Goal: Task Accomplishment & Management: Manage account settings

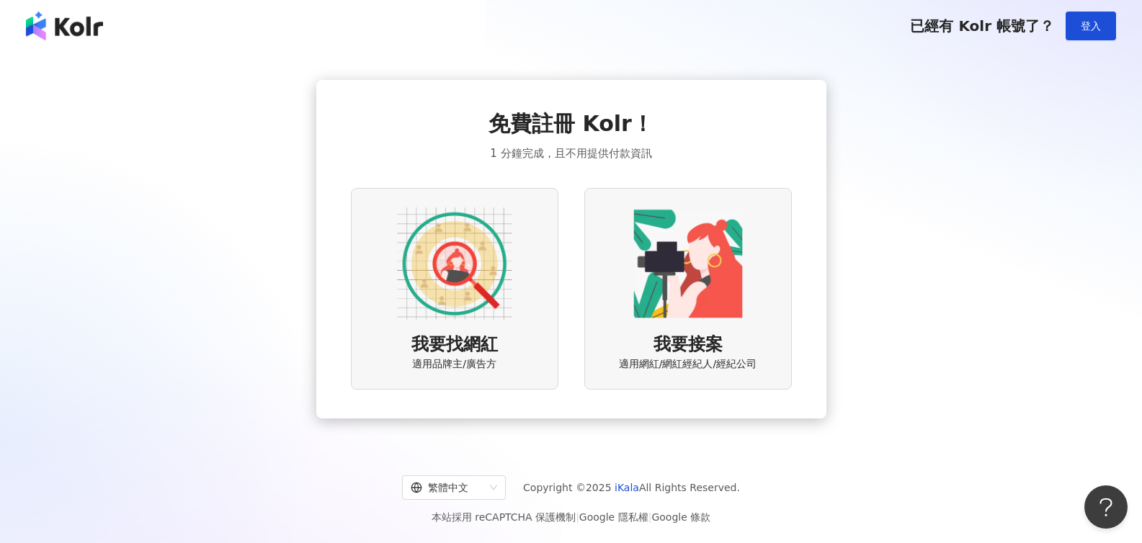
click at [680, 355] on span "我要接案" at bounding box center [688, 345] width 69 height 25
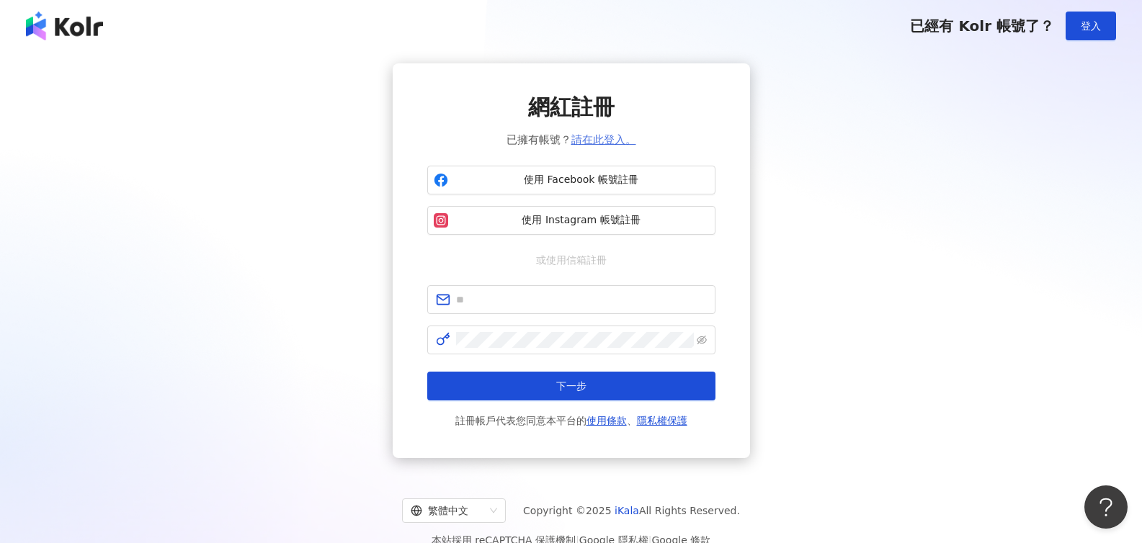
click at [597, 137] on link "請在此登入。" at bounding box center [603, 139] width 65 height 13
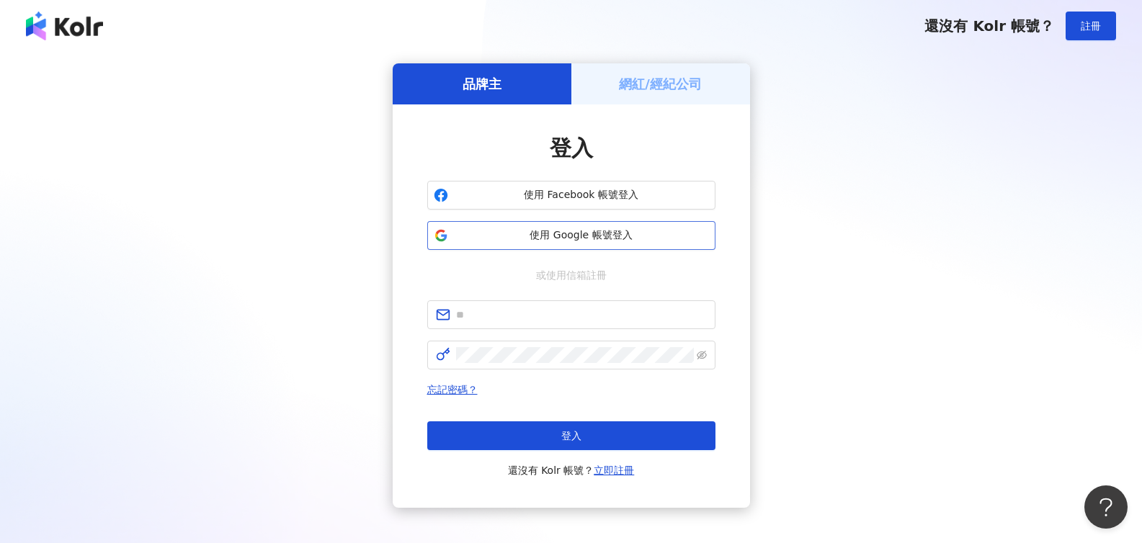
click at [571, 233] on span "使用 Google 帳號登入" at bounding box center [581, 235] width 255 height 14
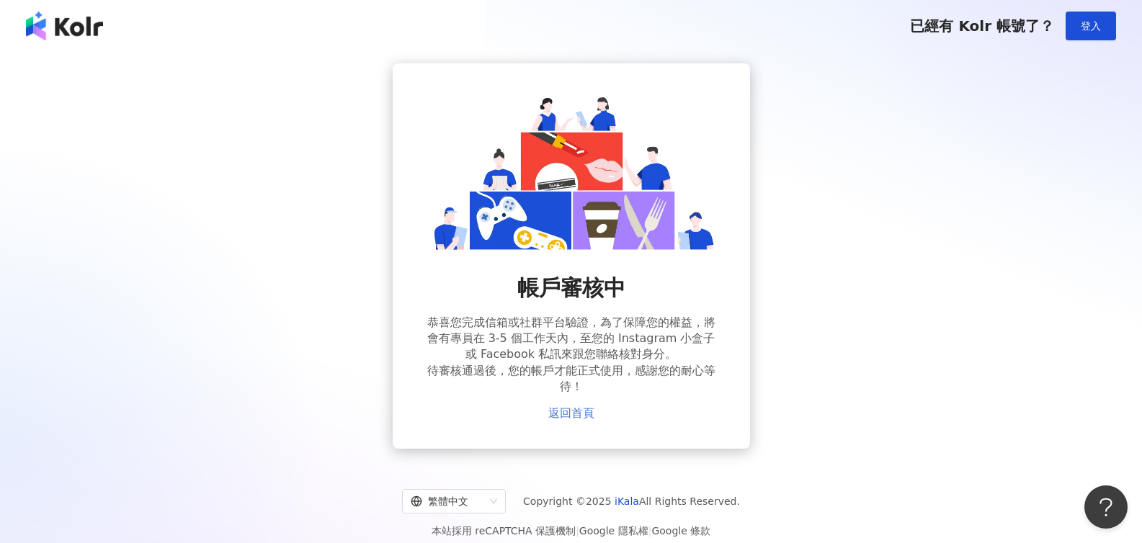
click at [575, 411] on link "返回首頁" at bounding box center [571, 413] width 46 height 13
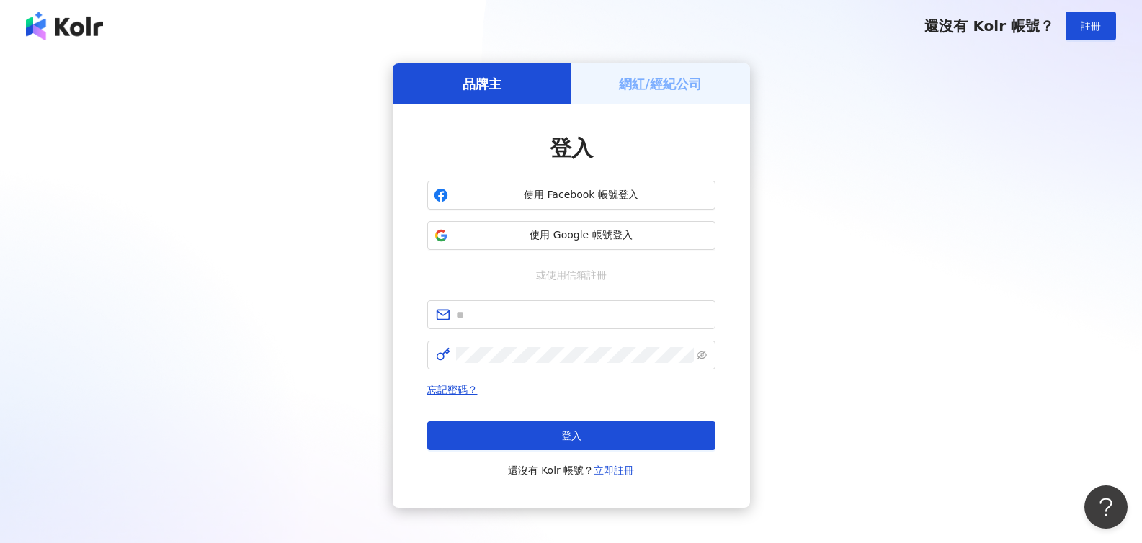
click at [938, 124] on div "品牌主 網紅/經紀公司 登入 使用 Facebook 帳號登入 使用 Google 帳號登入 或使用信箱註冊 忘記密碼？ 登入 還沒有 Kolr 帳號？ 立即…" at bounding box center [571, 285] width 1108 height 445
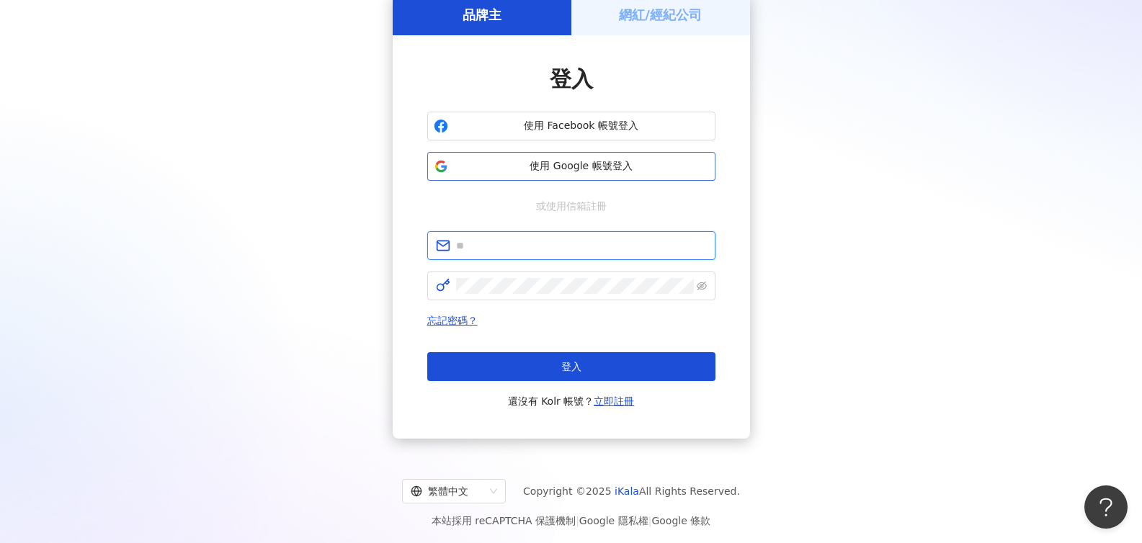
click at [556, 241] on input "text" at bounding box center [581, 246] width 251 height 16
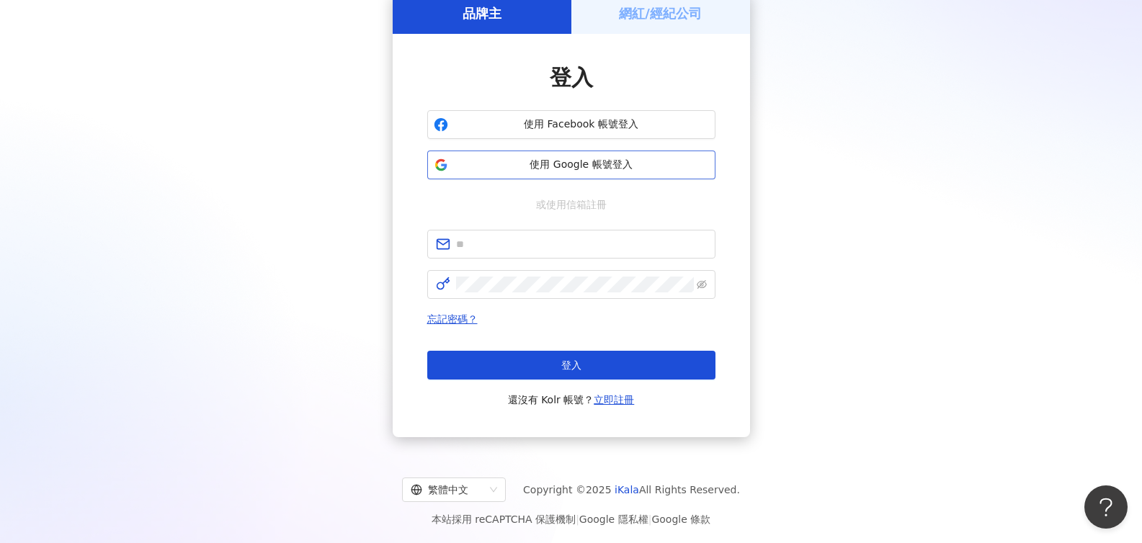
click at [564, 163] on span "使用 Google 帳號登入" at bounding box center [581, 165] width 255 height 14
